Goal: Information Seeking & Learning: Check status

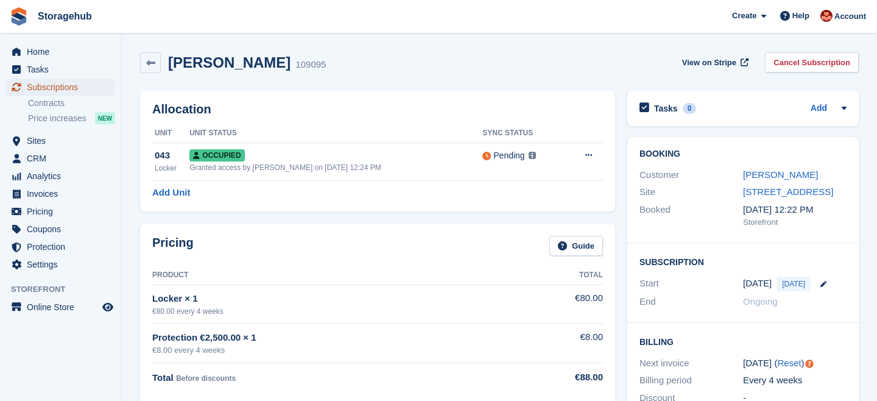
click at [64, 88] on span "Subscriptions" at bounding box center [63, 87] width 73 height 17
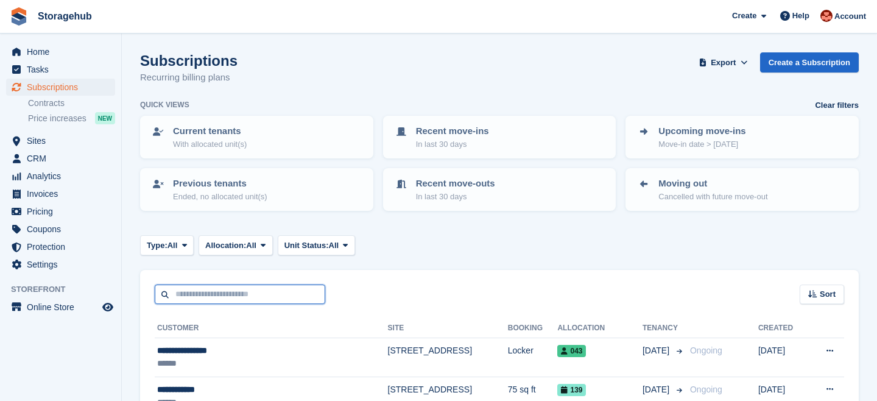
click at [212, 302] on input "text" at bounding box center [240, 295] width 171 height 20
type input "****"
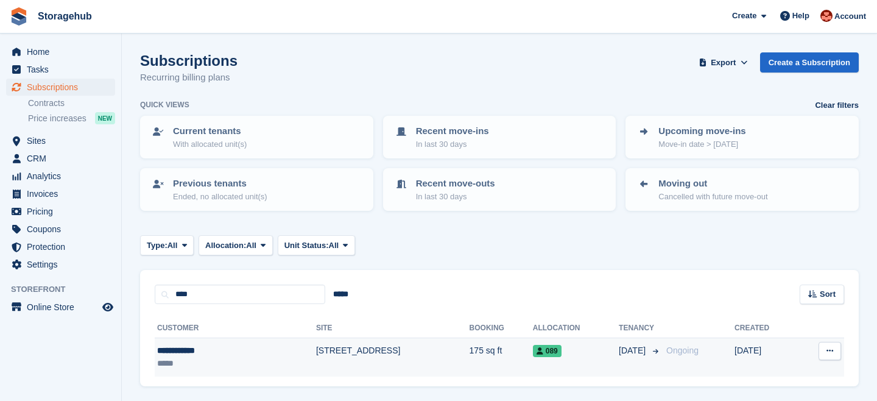
click at [318, 350] on td "[STREET_ADDRESS]" at bounding box center [393, 357] width 154 height 38
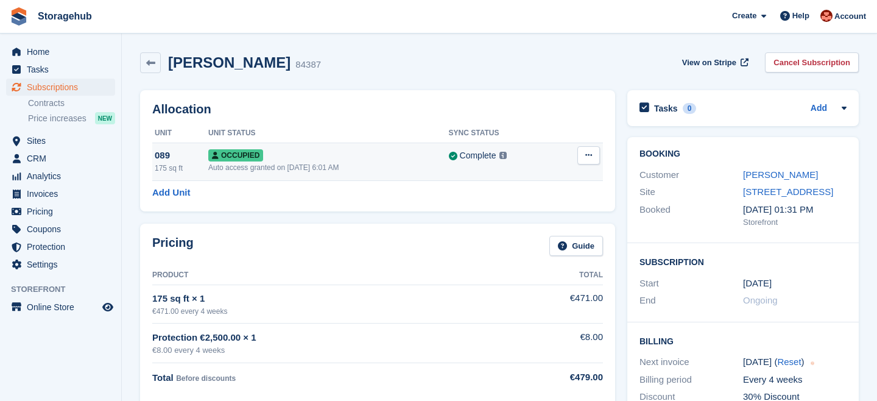
click at [330, 161] on div "Occupied" at bounding box center [328, 155] width 241 height 13
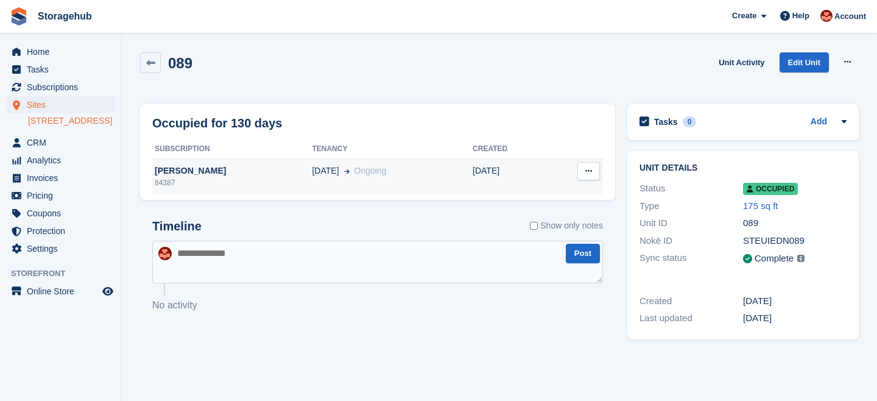
click at [189, 168] on div "Ross Beasley" at bounding box center [232, 171] width 160 height 13
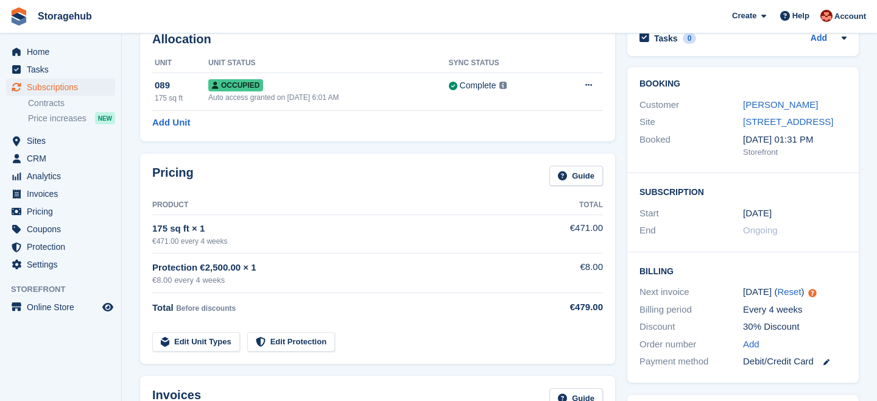
scroll to position [37, 0]
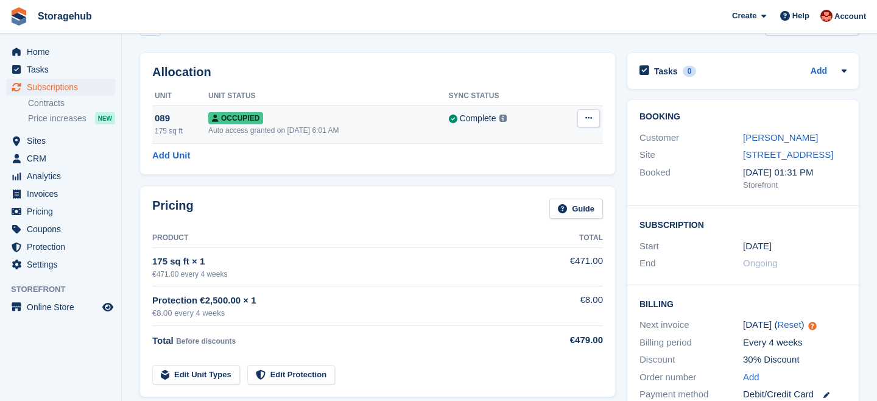
click at [335, 123] on div "Occupied" at bounding box center [328, 118] width 241 height 13
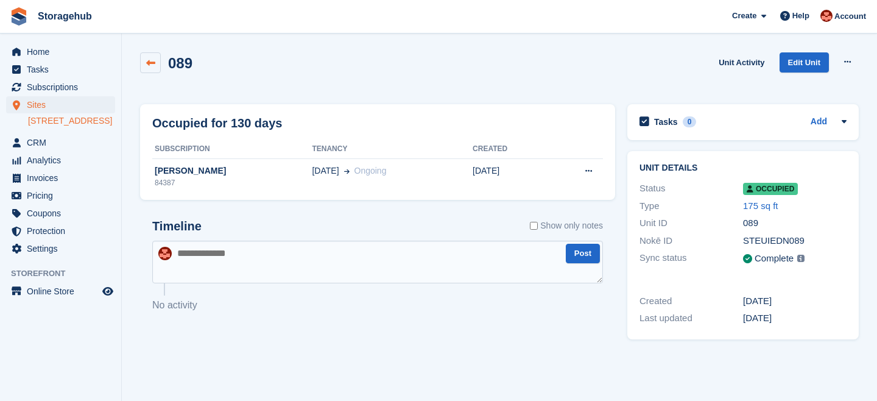
click at [143, 58] on link at bounding box center [150, 62] width 21 height 21
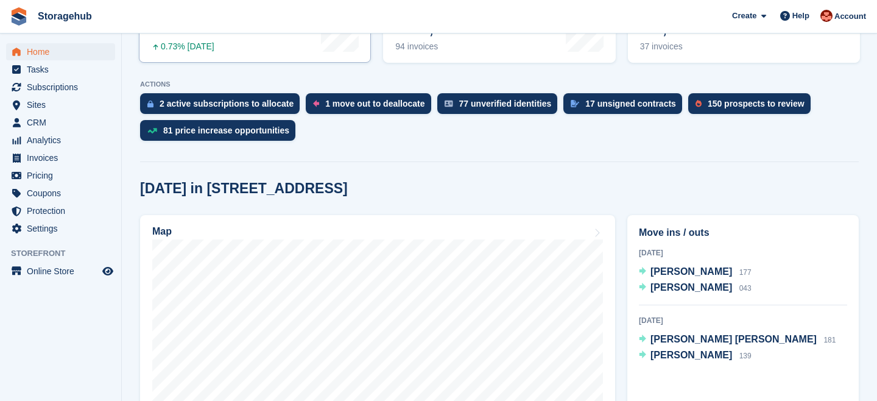
scroll to position [234, 0]
